Goal: Learn about a topic

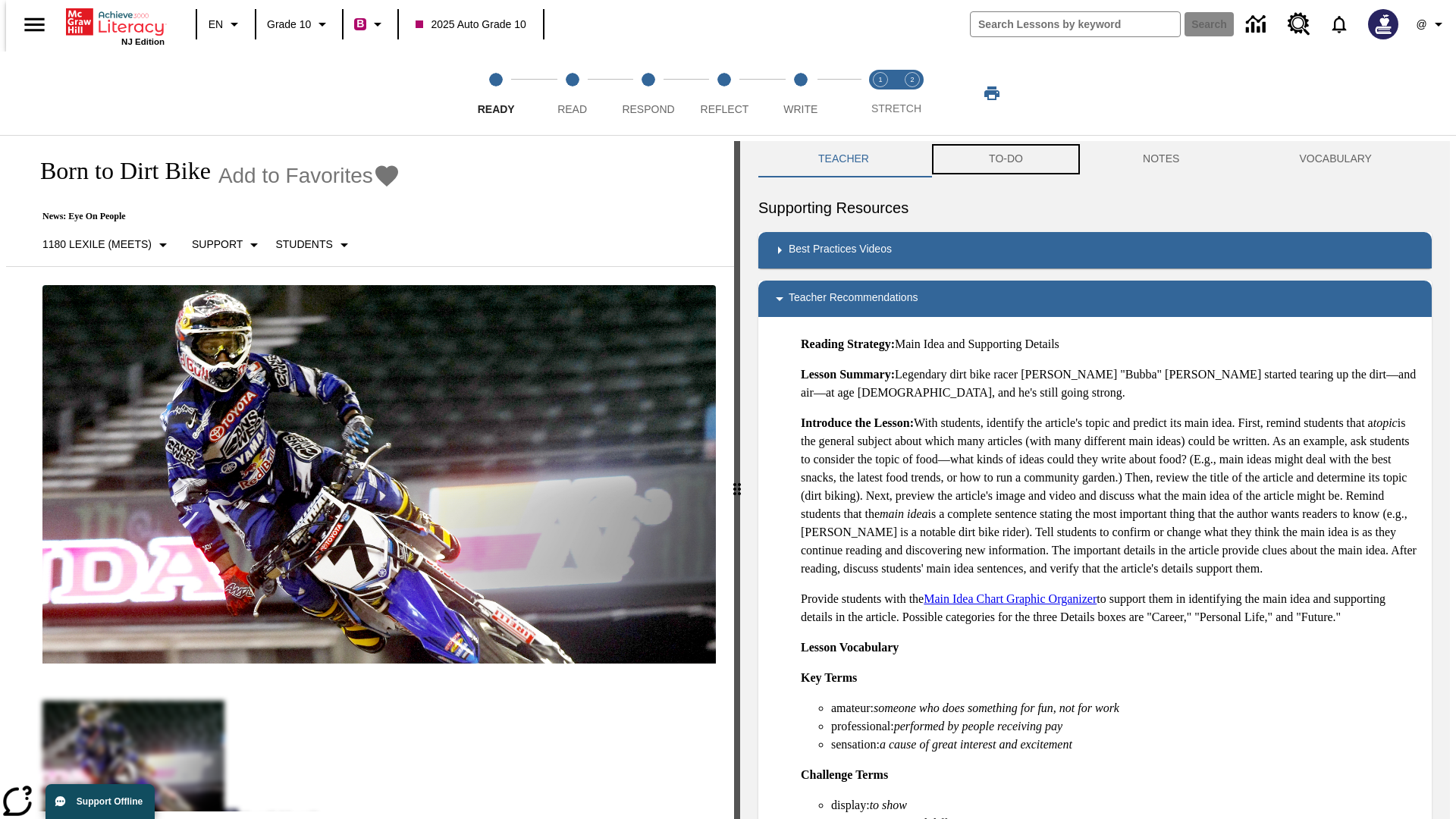
click at [1005, 159] on button "TO-DO" at bounding box center [1006, 159] width 154 height 37
